Goal: Task Accomplishment & Management: Manage account settings

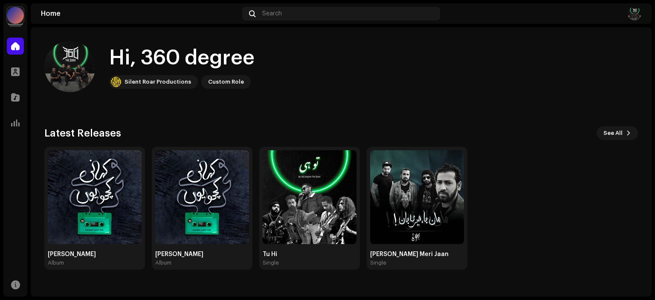
click at [15, 22] on div at bounding box center [15, 15] width 17 height 17
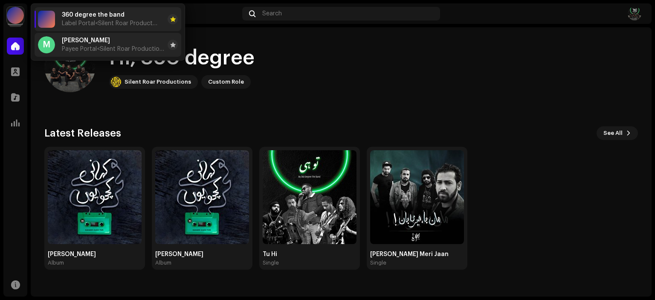
click at [51, 42] on div "M" at bounding box center [46, 44] width 17 height 17
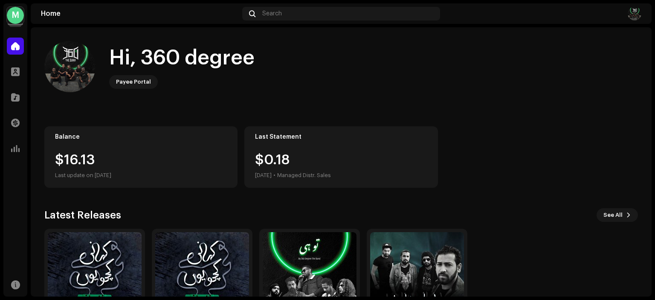
click at [633, 11] on img at bounding box center [635, 14] width 14 height 14
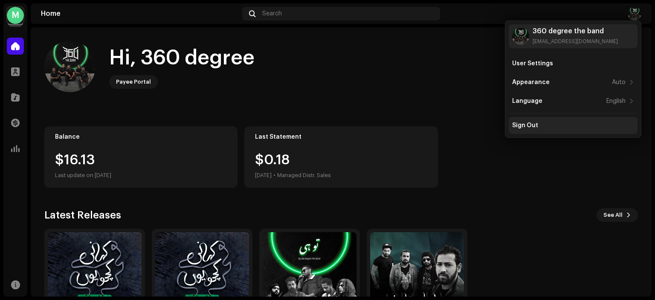
click at [572, 123] on div "Sign Out" at bounding box center [574, 125] width 122 height 7
